Goal: Task Accomplishment & Management: Manage account settings

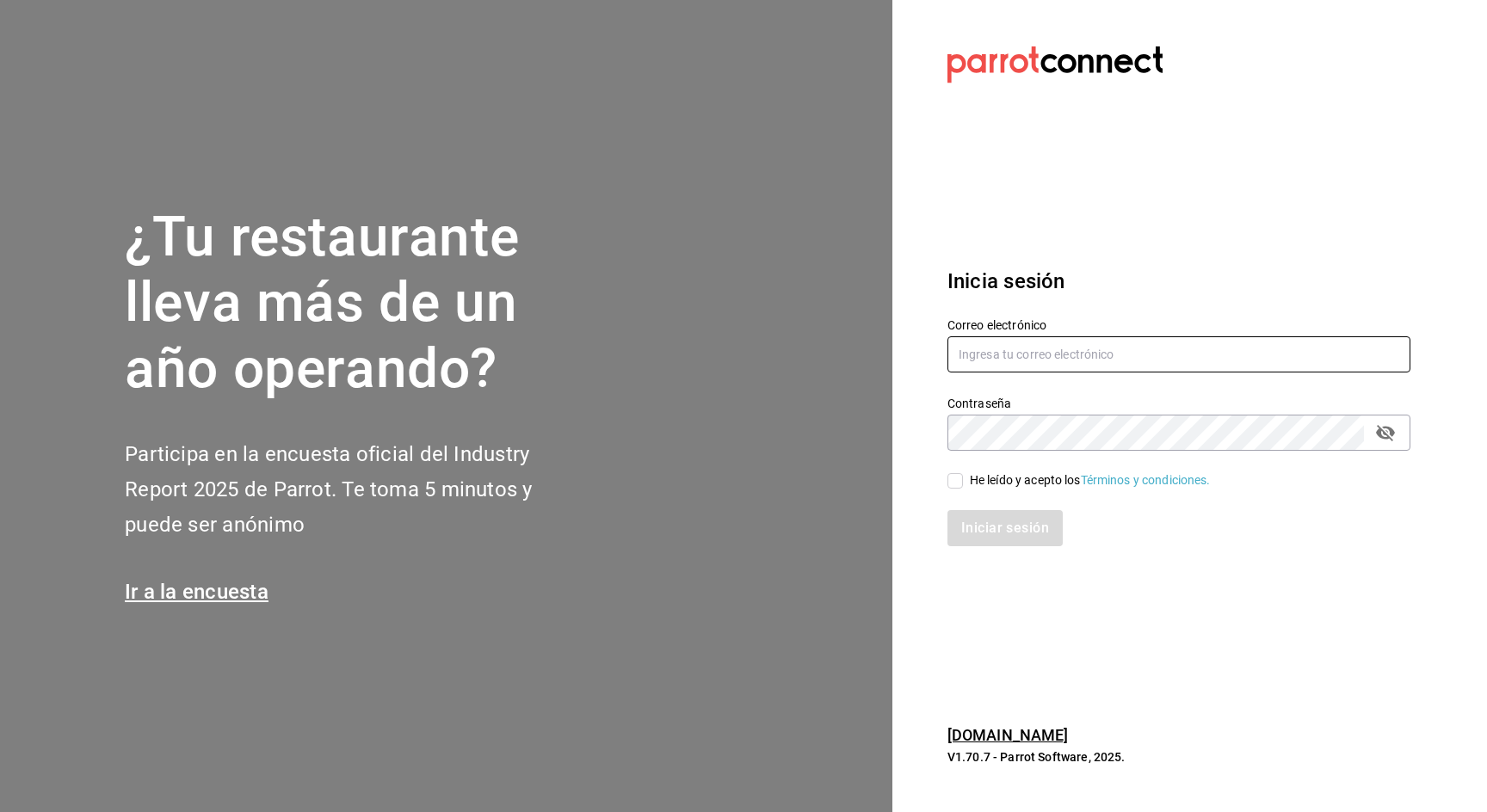
type input "[EMAIL_ADDRESS][DOMAIN_NAME]"
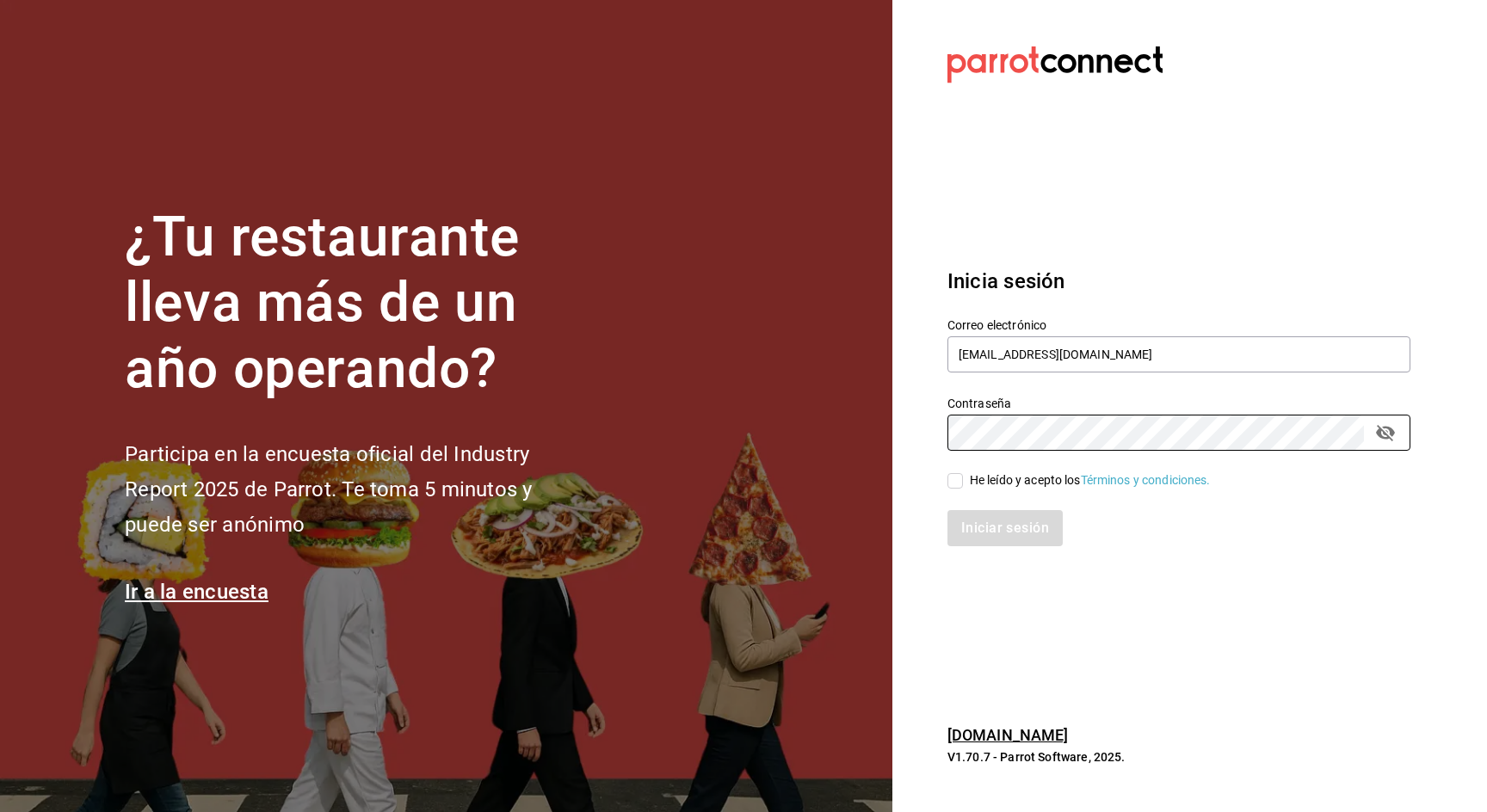
click at [953, 478] on input "He leído y acepto los Términos y condiciones." at bounding box center [955, 481] width 16 height 16
checkbox input "true"
click at [964, 525] on button "Iniciar sesión" at bounding box center [1006, 528] width 117 height 36
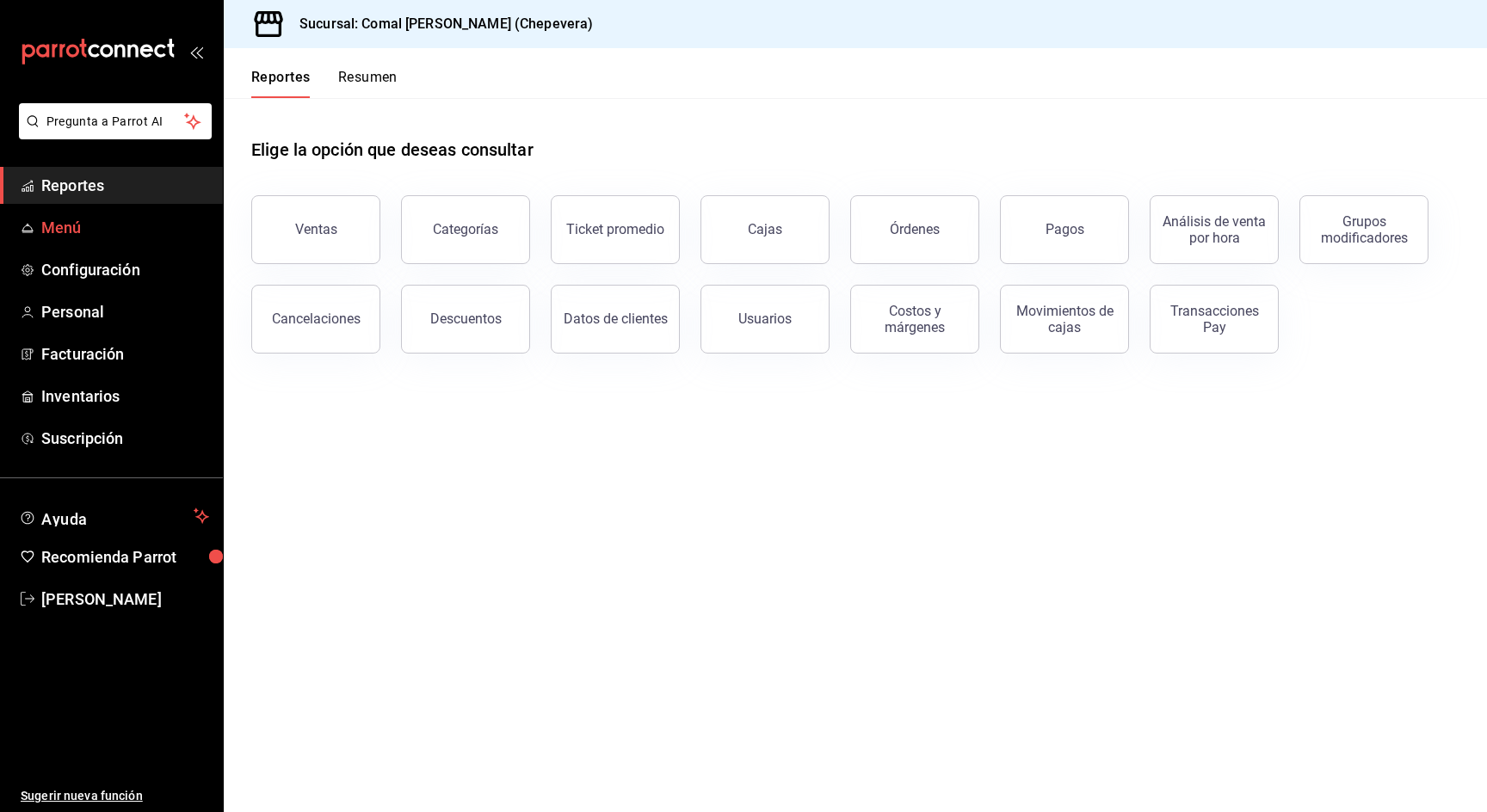
click at [110, 222] on span "Menú" at bounding box center [125, 227] width 167 height 23
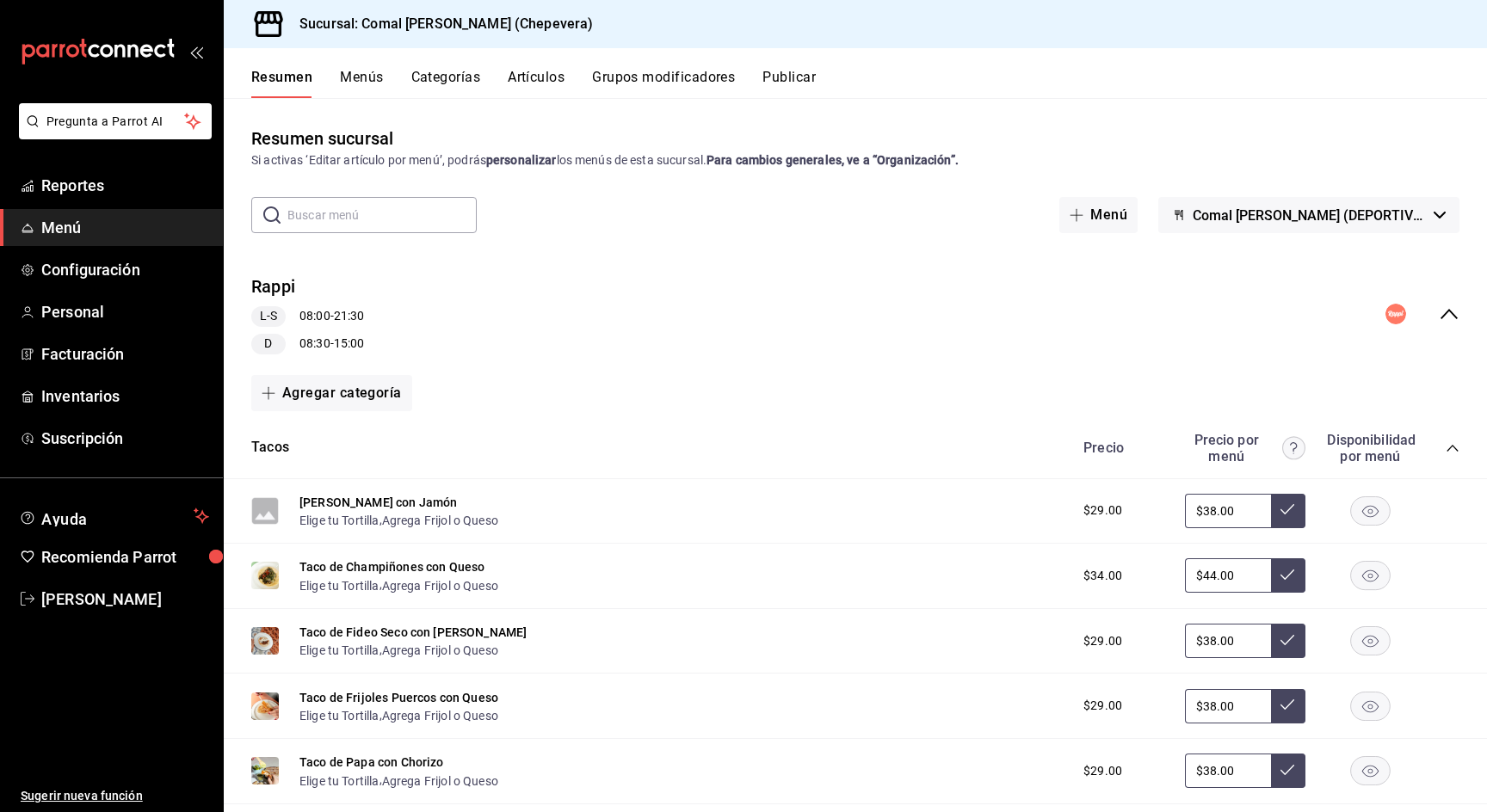
click at [1440, 445] on div "Precio Precio por menú Disponibilidad por menú" at bounding box center [1262, 448] width 393 height 32
click at [1451, 447] on icon "collapse-category-row" at bounding box center [1453, 448] width 11 height 6
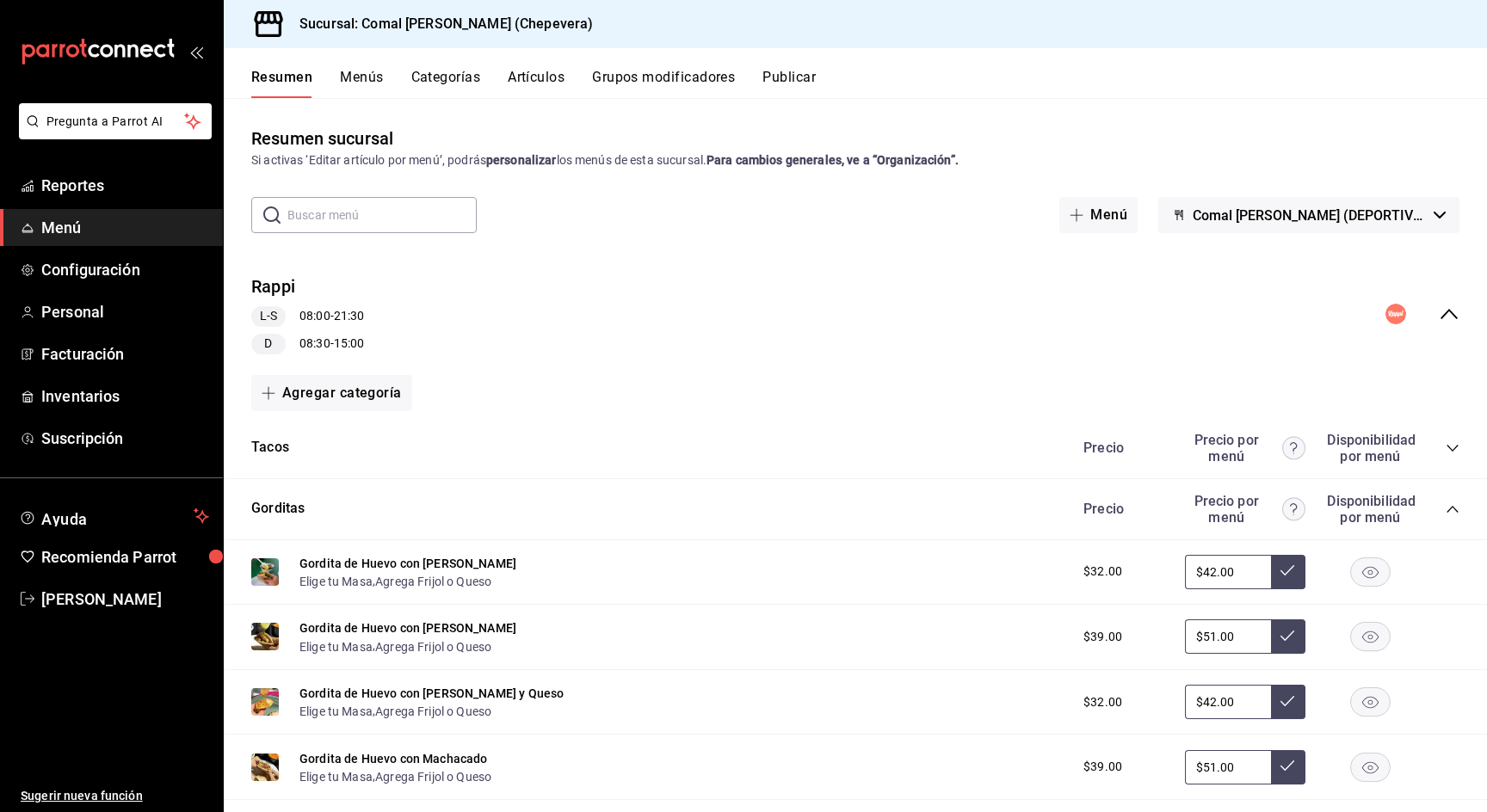
click at [1452, 471] on div "Tacos Precio Precio por menú Disponibilidad por menú" at bounding box center [855, 449] width 1263 height 61
click at [1437, 324] on div "collapse-menu-row" at bounding box center [1422, 314] width 74 height 20
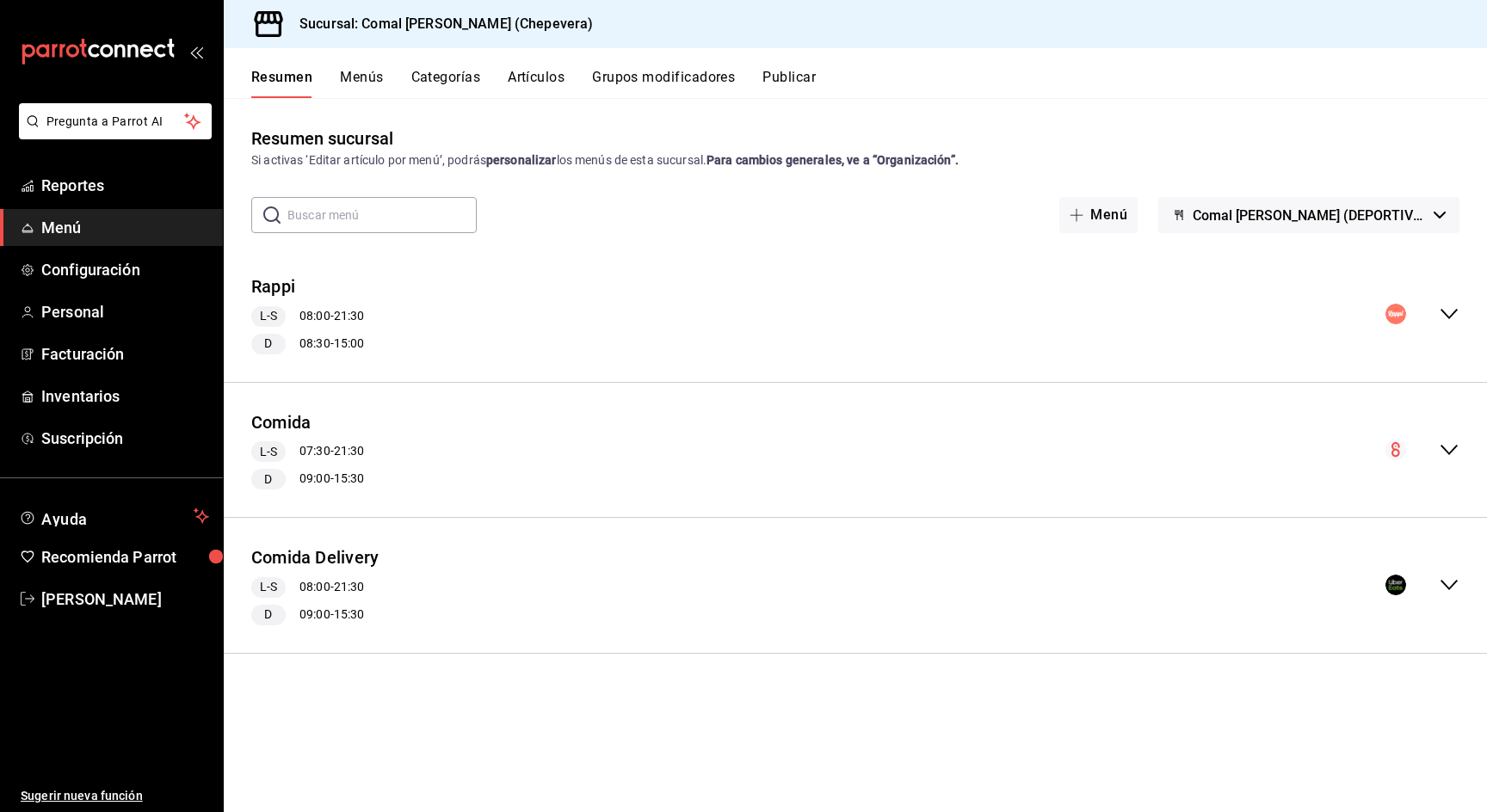
click at [1447, 447] on icon "collapse-menu-row" at bounding box center [1449, 449] width 20 height 20
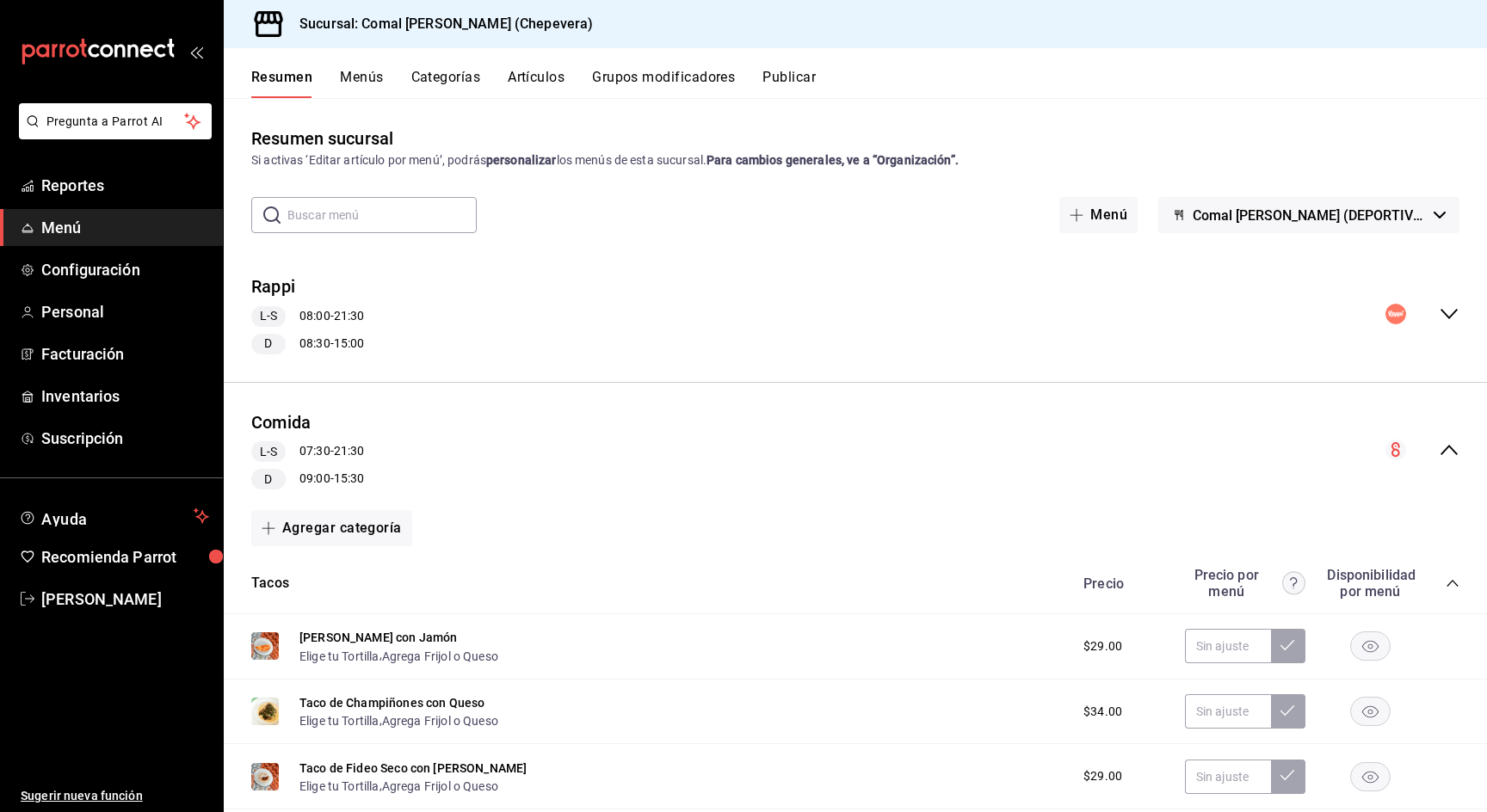
click at [353, 88] on button "Menús" at bounding box center [361, 83] width 43 height 30
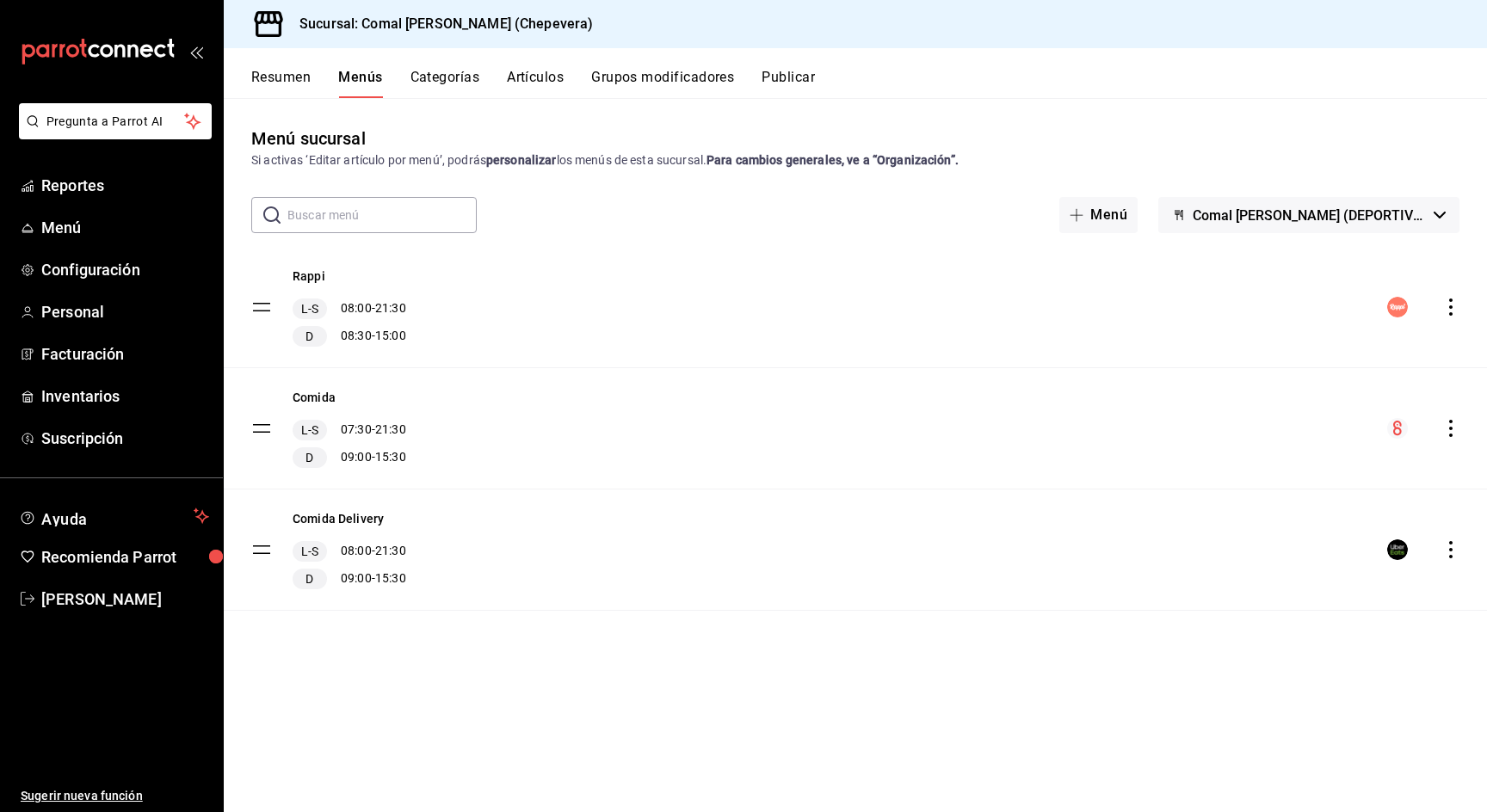
click at [1447, 428] on icon "actions" at bounding box center [1451, 428] width 18 height 18
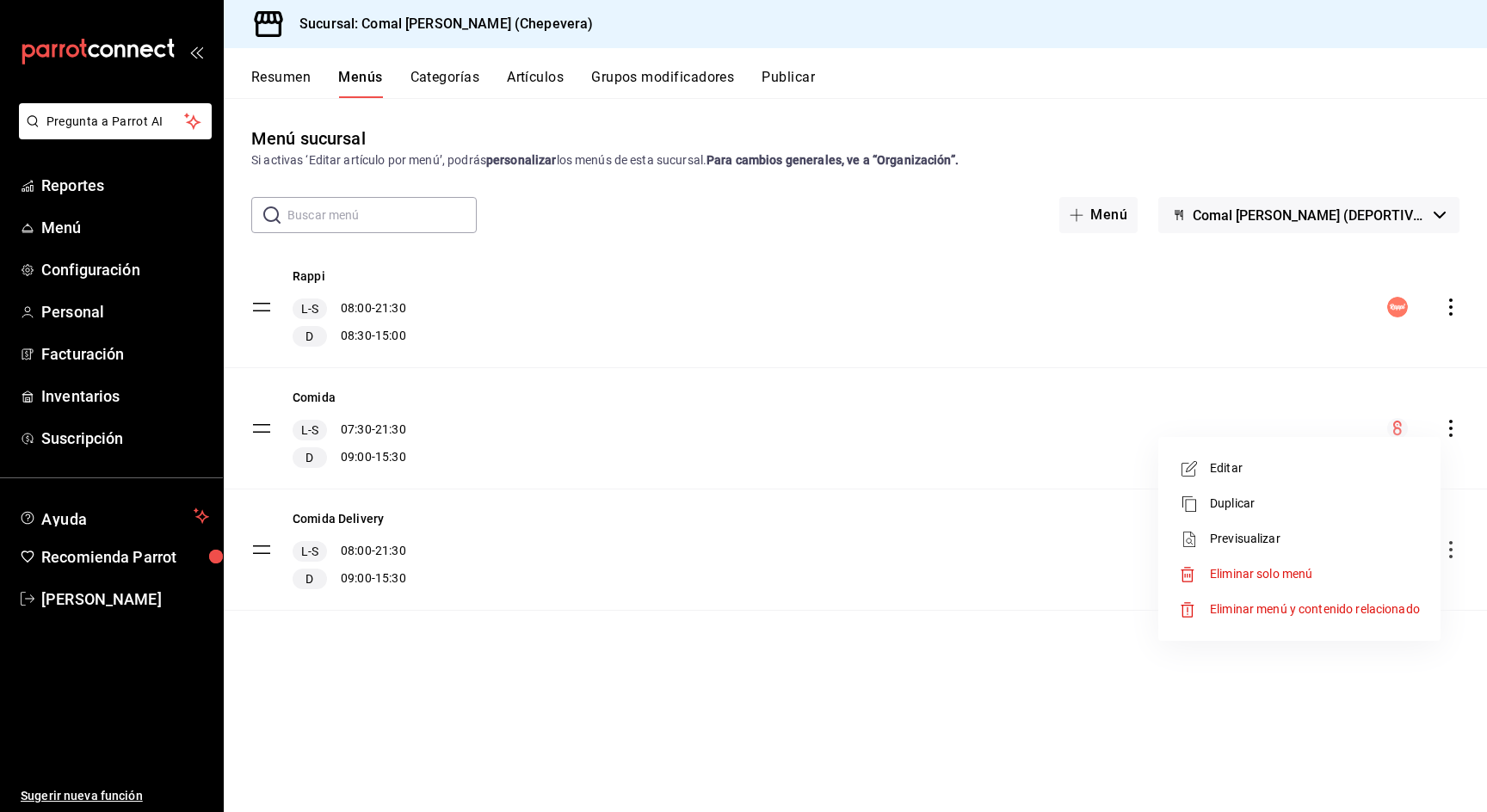
click at [1309, 471] on span "Editar" at bounding box center [1315, 469] width 210 height 18
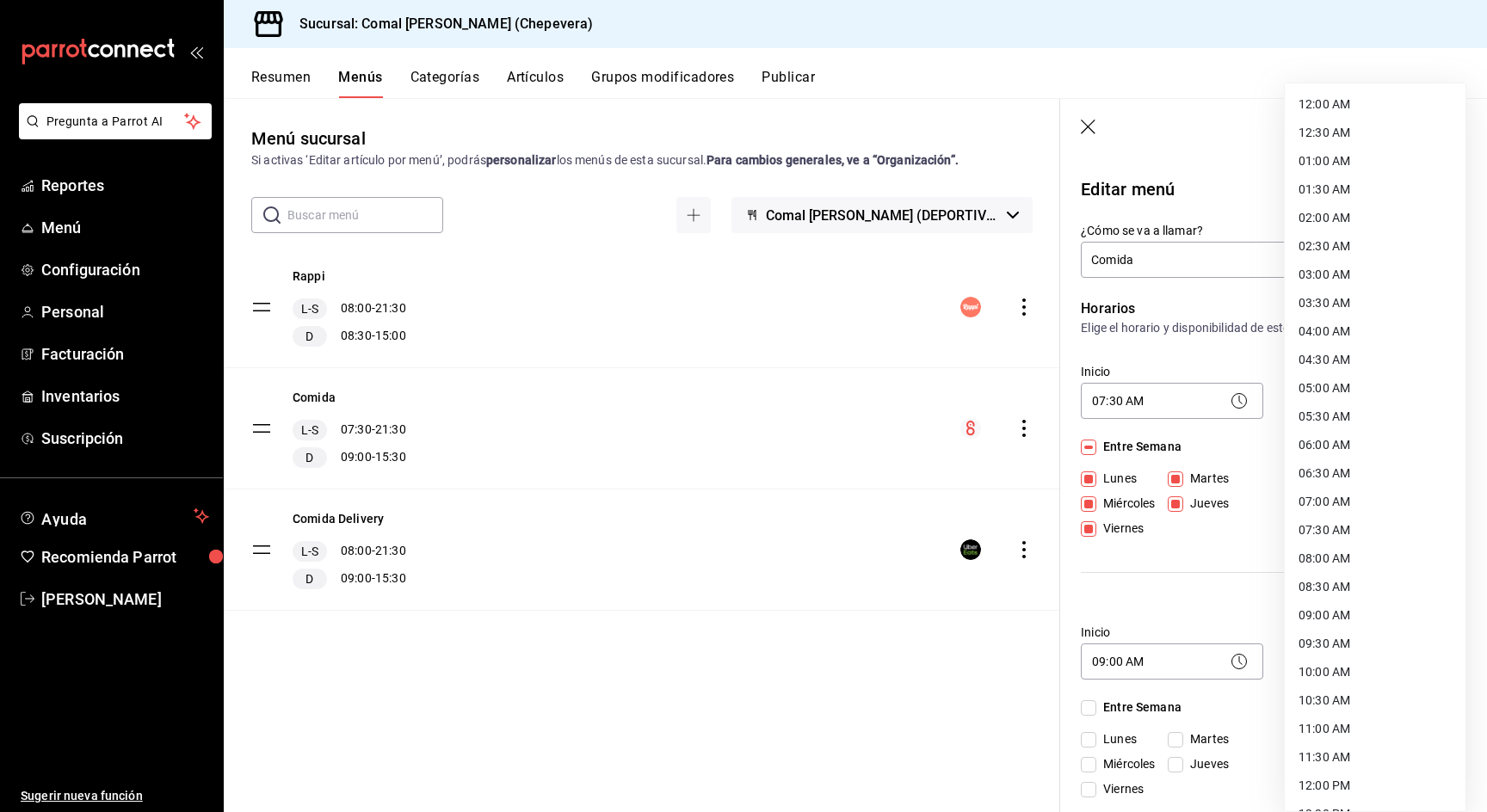
click at [1301, 658] on body "Pregunta a Parrot AI Reportes Menú Configuración Personal Facturación Inventari…" at bounding box center [743, 406] width 1487 height 812
click at [1322, 541] on li "17:00 PM" at bounding box center [1375, 532] width 180 height 29
type input "17:00"
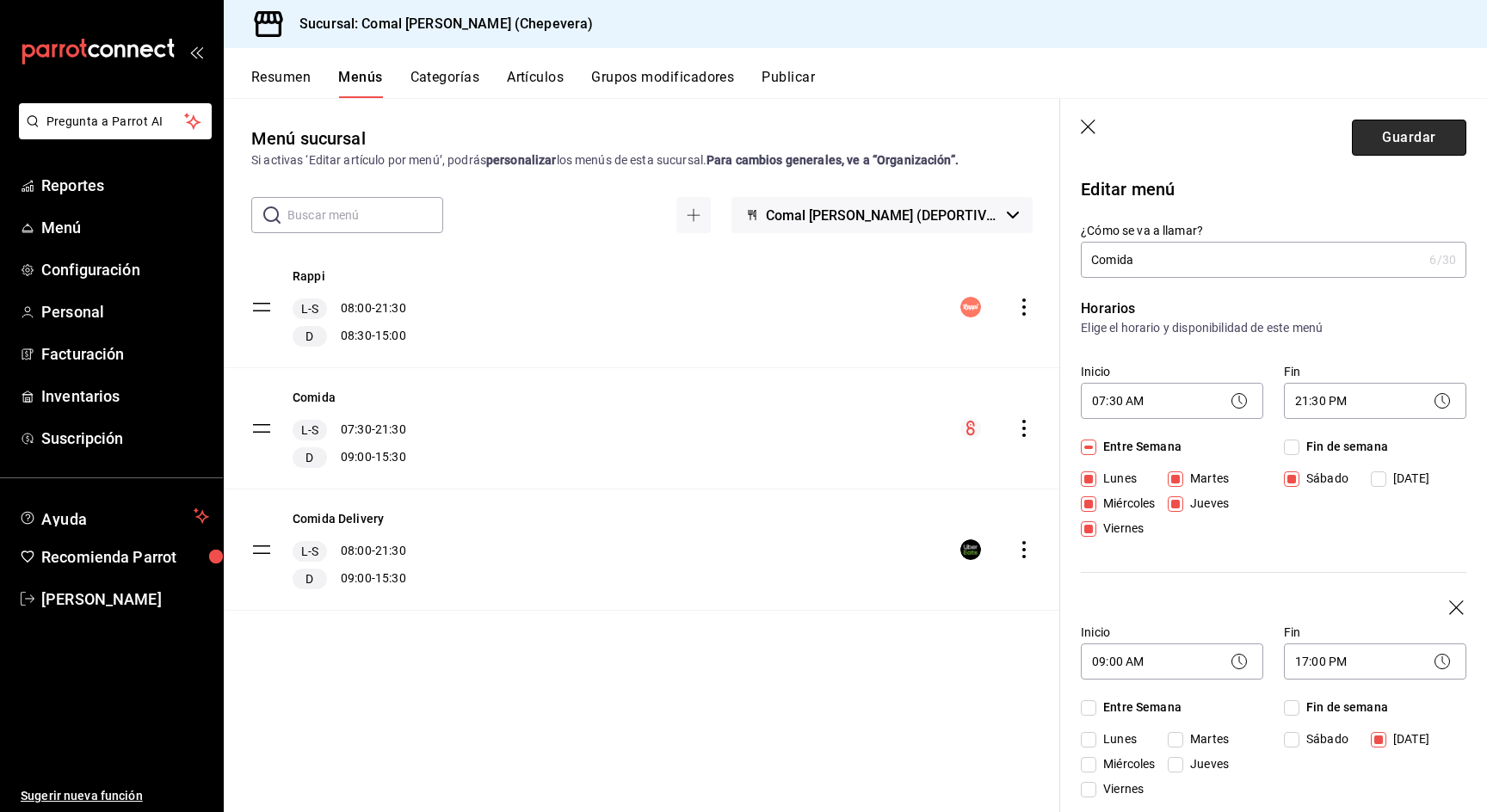
click at [1402, 145] on button "Guardar" at bounding box center [1409, 137] width 115 height 36
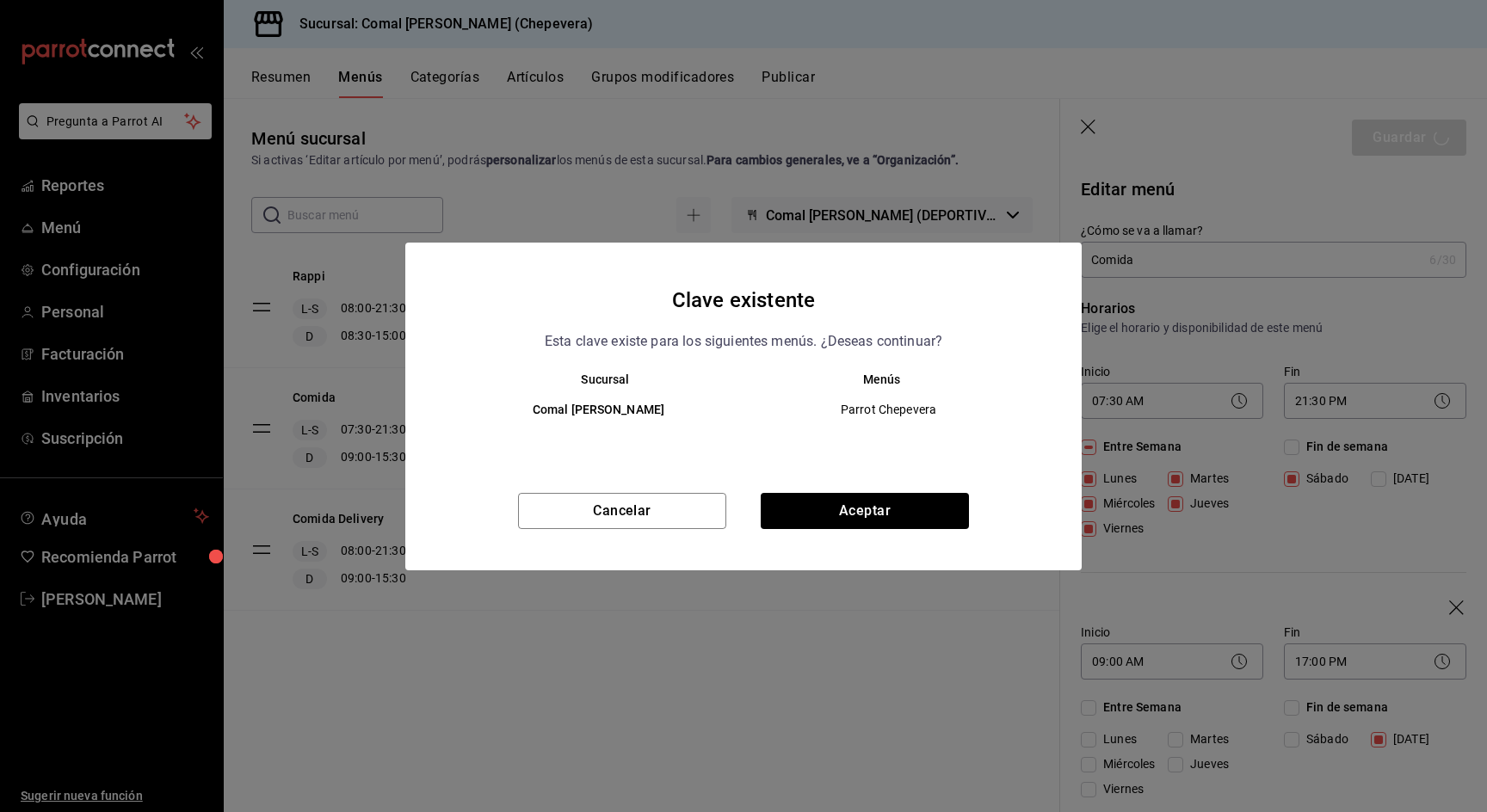
click at [846, 481] on div "Clave existente Esta clave existe para los siguientes menús. ¿Deseas continuar?…" at bounding box center [743, 406] width 676 height 327
click at [846, 503] on button "Aceptar" at bounding box center [864, 511] width 208 height 36
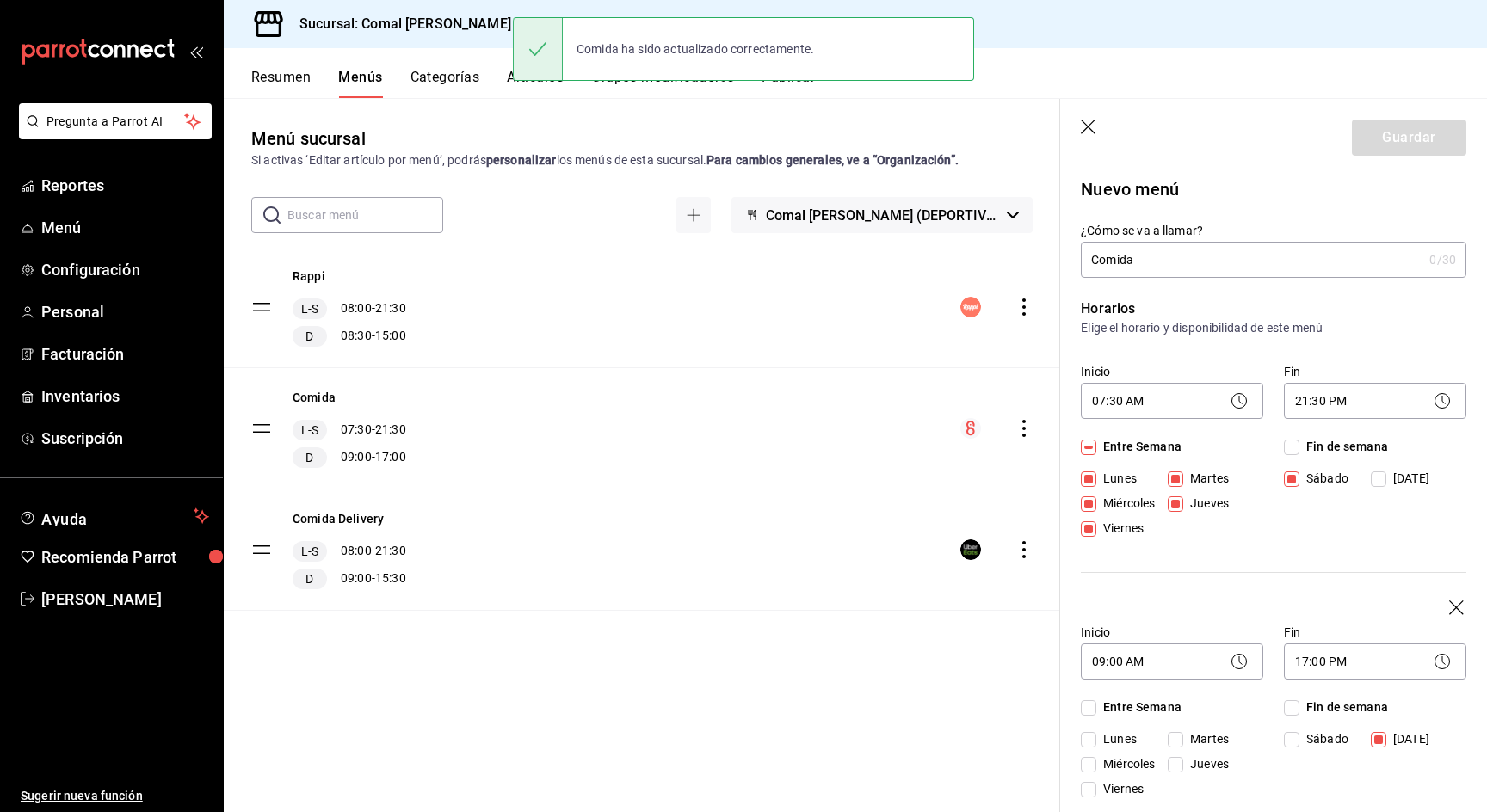
checkbox input "false"
type input "1758490832549"
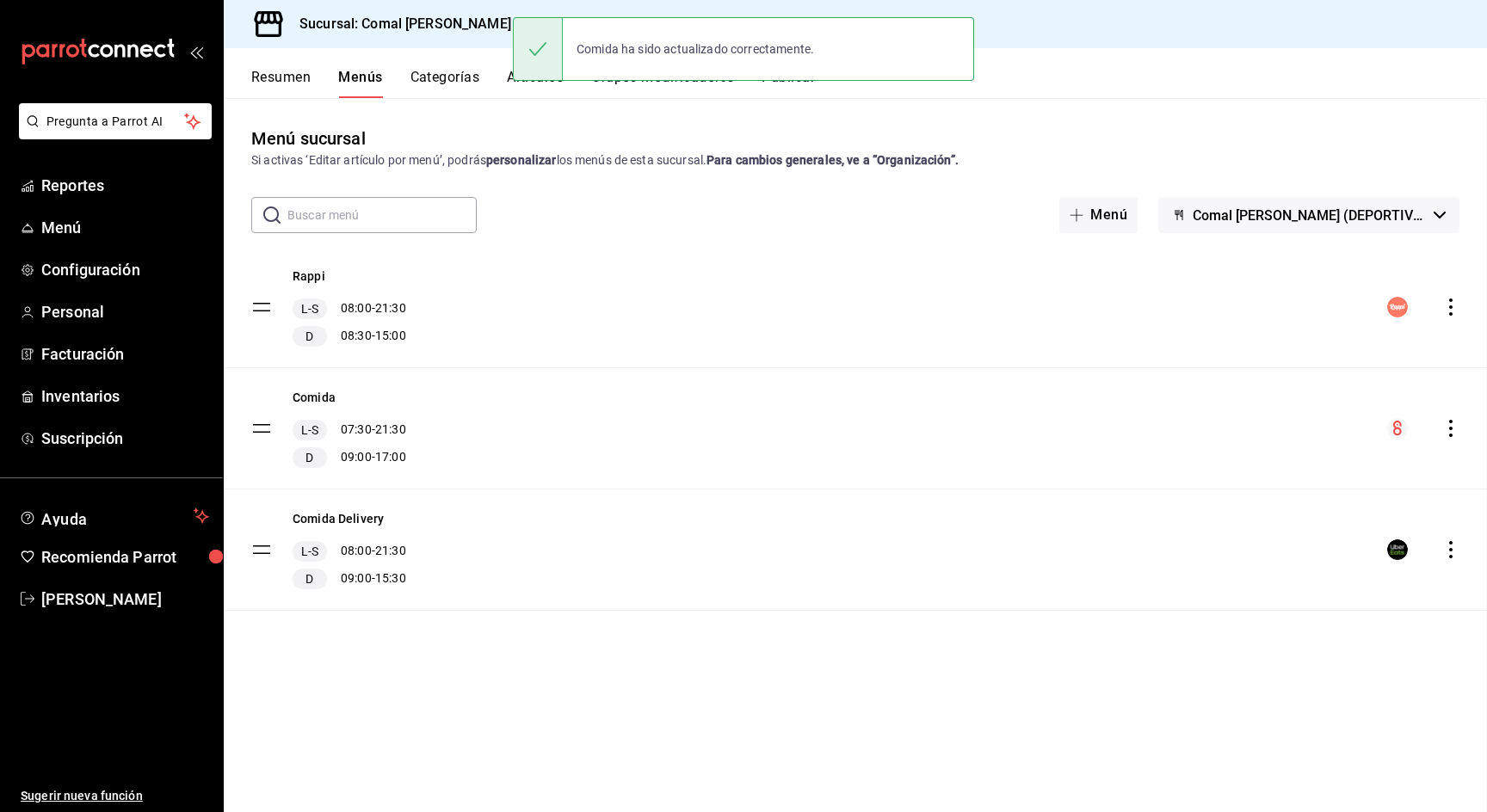
click at [801, 78] on div "Comida ha sido actualizado correctamente." at bounding box center [743, 49] width 462 height 64
click at [785, 113] on div "Menú sucursal Si activas ‘Editar artículo por menú’, podrás personalizar los me…" at bounding box center [855, 454] width 1263 height 713
click at [789, 90] on button "Publicar" at bounding box center [788, 83] width 54 height 30
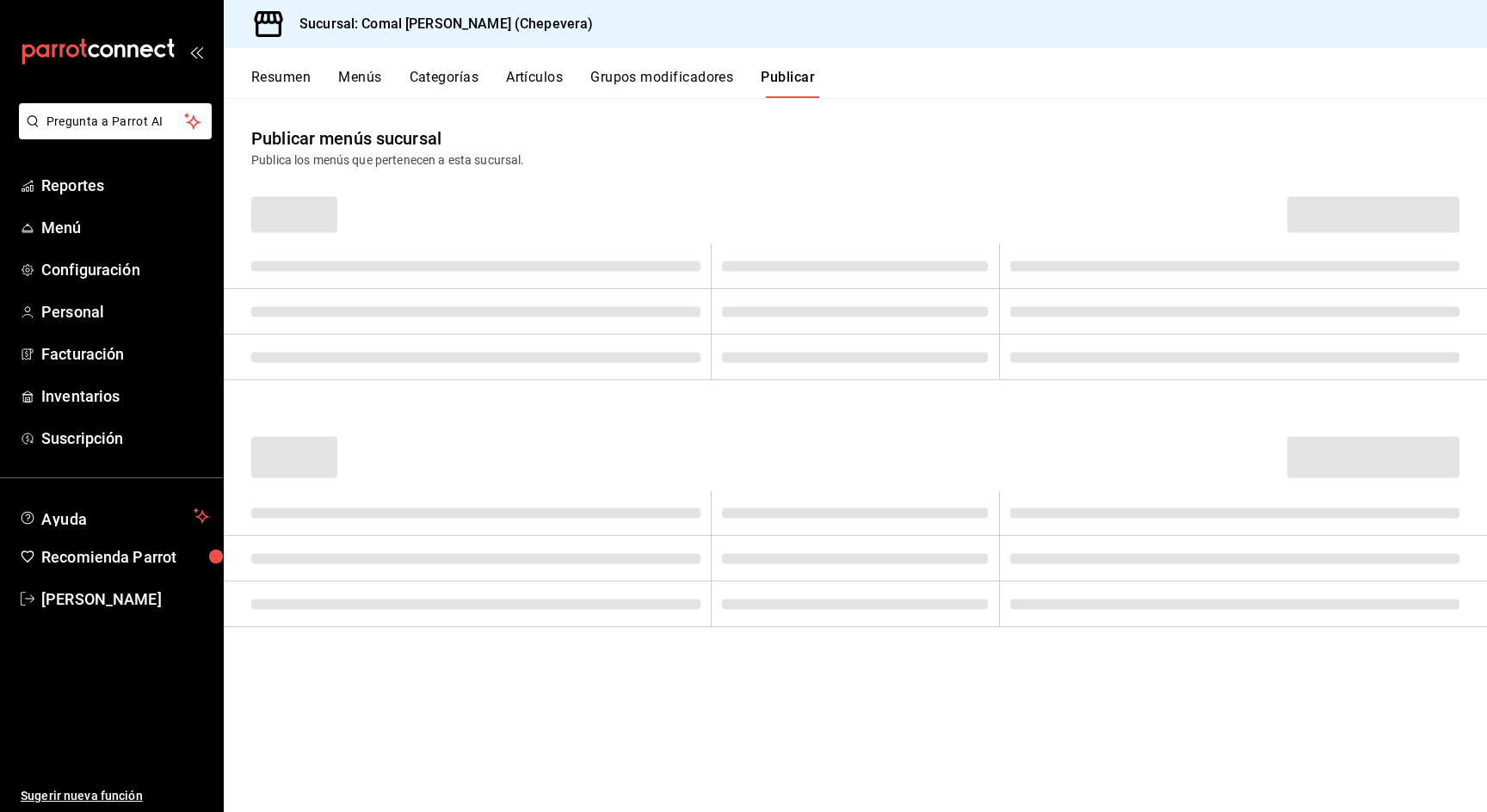
click at [790, 83] on button "Publicar" at bounding box center [787, 83] width 55 height 30
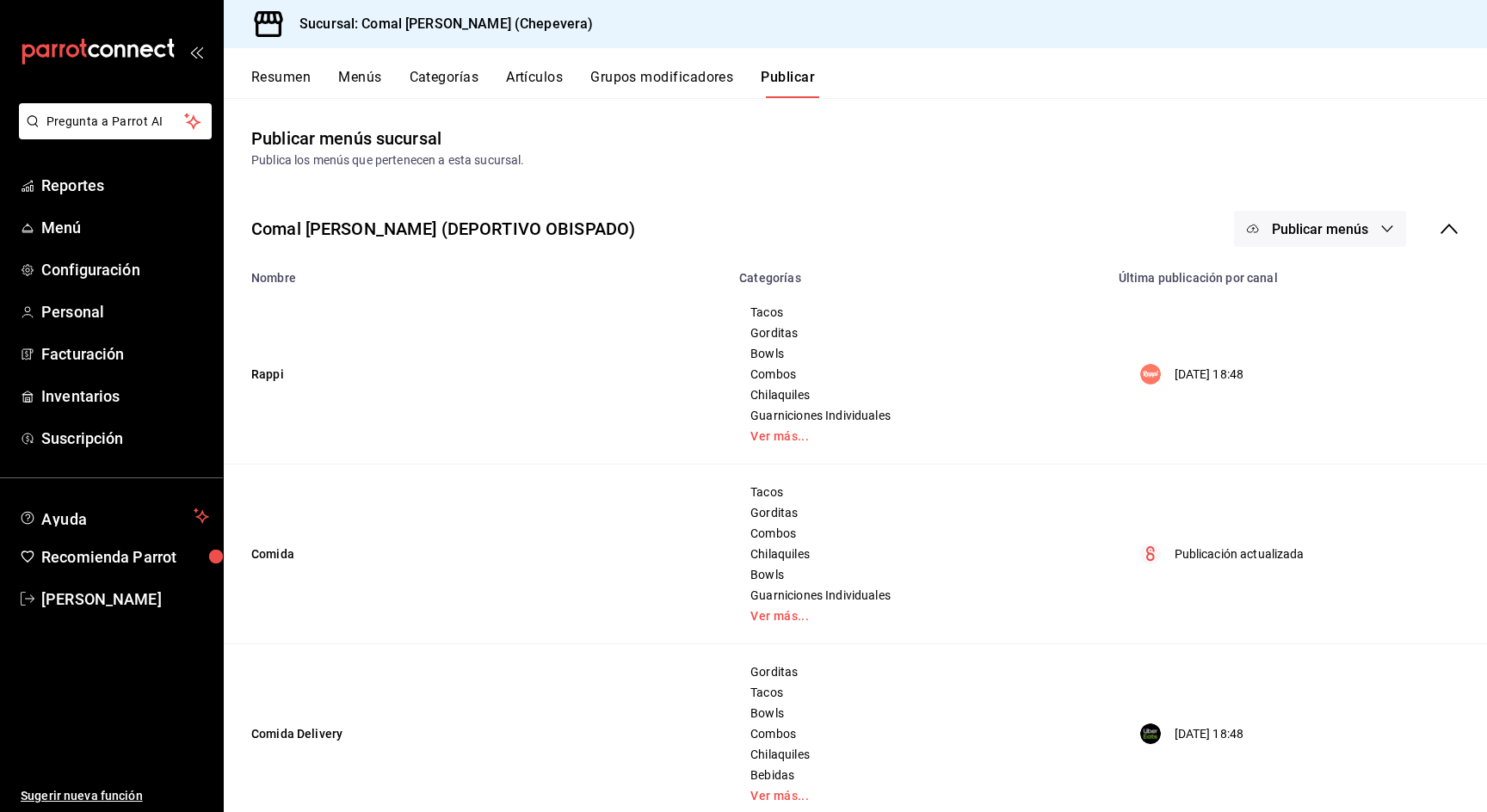
click at [1324, 240] on button "Publicar menús" at bounding box center [1320, 228] width 172 height 36
click at [1292, 336] on div at bounding box center [1280, 333] width 48 height 28
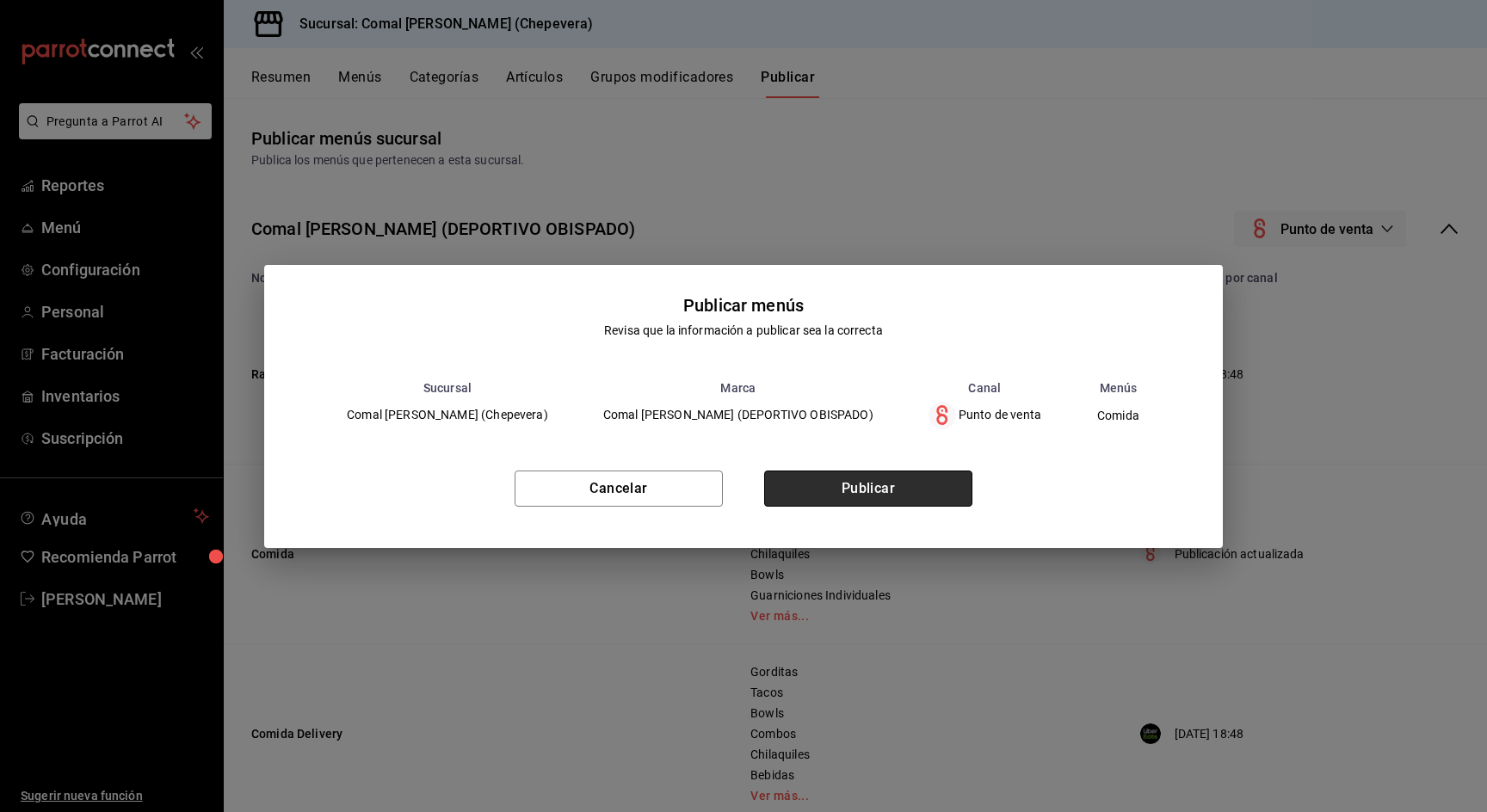
click at [921, 488] on button "Publicar" at bounding box center [868, 488] width 208 height 36
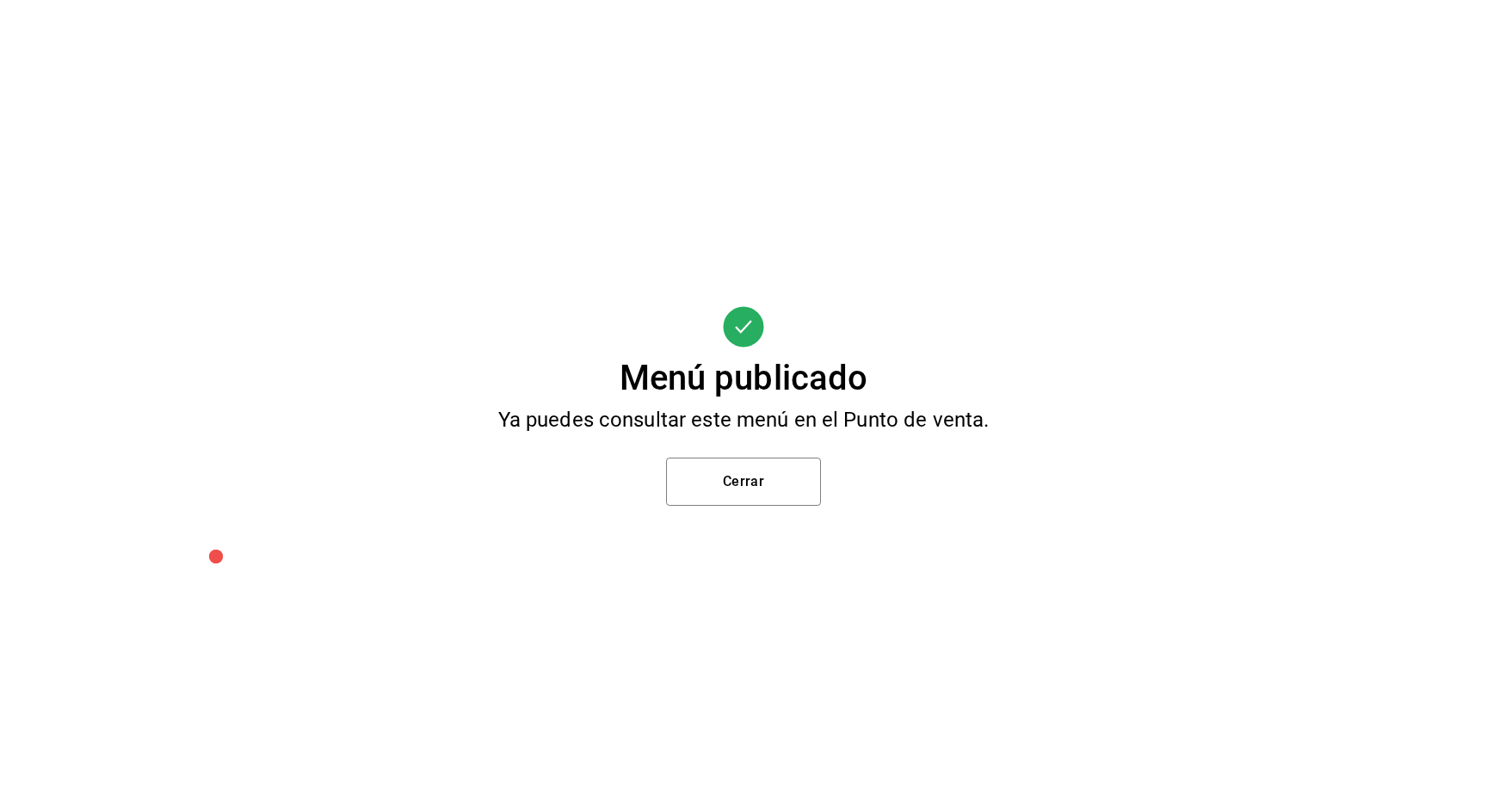
click at [727, 442] on div "Menú publicado Ya puedes consultar este menú en el Punto de venta. Cerrar" at bounding box center [743, 406] width 1487 height 812
click at [727, 452] on div "Menú publicado Ya puedes consultar este menú en el Punto de venta. Cerrar" at bounding box center [743, 406] width 1487 height 812
